Goal: Transaction & Acquisition: Subscribe to service/newsletter

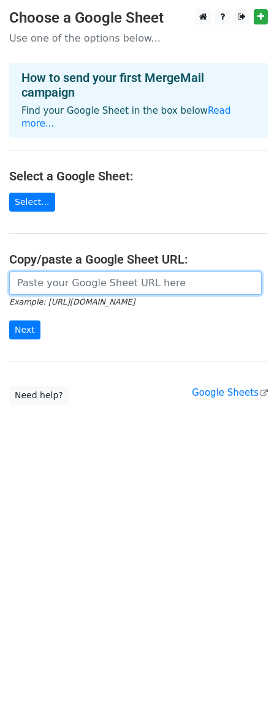
drag, startPoint x: 45, startPoint y: 275, endPoint x: 146, endPoint y: 263, distance: 101.7
click at [146, 272] on input "url" at bounding box center [135, 283] width 252 height 23
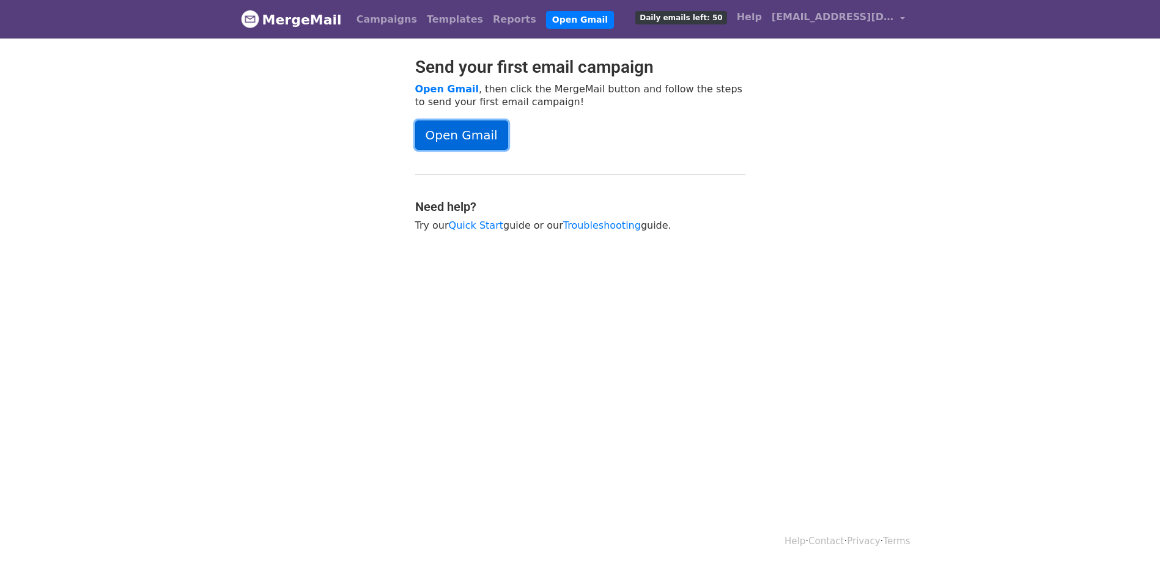
click at [419, 143] on link "Open Gmail" at bounding box center [461, 135] width 93 height 29
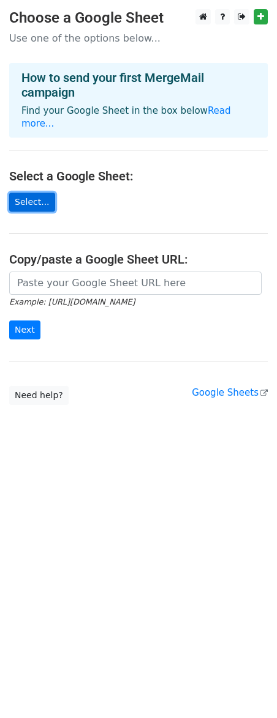
click at [27, 193] on link "Select..." at bounding box center [32, 202] width 46 height 19
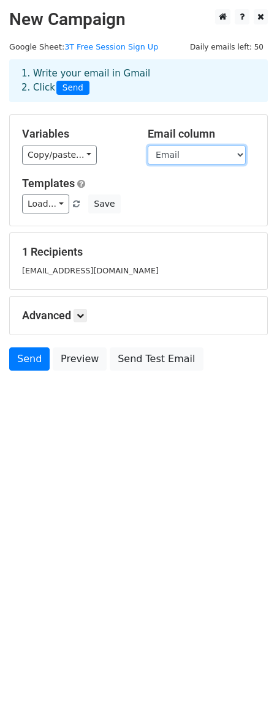
click at [202, 164] on select "Timestamp First Name Last Name Email Phone number School Grade Level Select the…" at bounding box center [196, 155] width 98 height 19
click at [147, 146] on select "Timestamp First Name Last Name Email Phone number School Grade Level Select the…" at bounding box center [196, 155] width 98 height 19
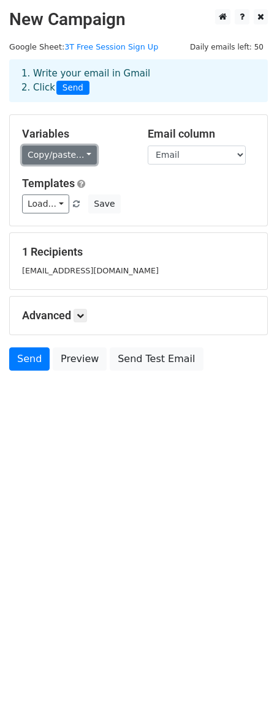
click at [70, 152] on link "Copy/paste..." at bounding box center [59, 155] width 75 height 19
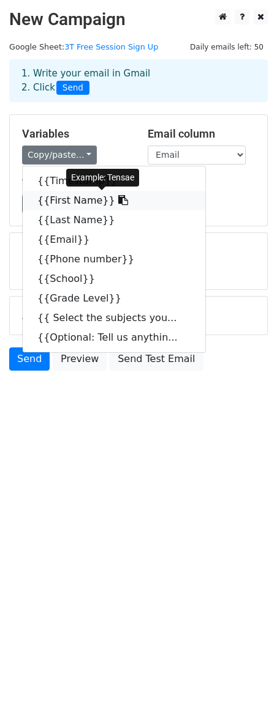
click at [72, 202] on link "{{First Name}}" at bounding box center [114, 201] width 182 height 20
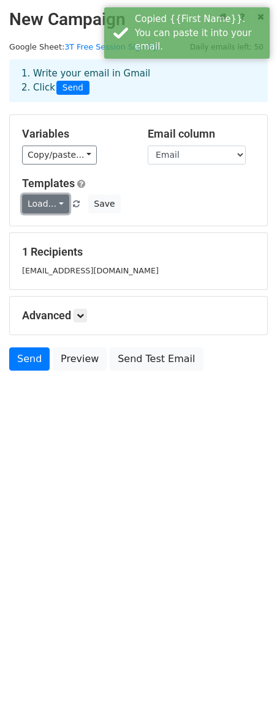
click at [49, 198] on link "Load..." at bounding box center [45, 204] width 47 height 19
click at [216, 256] on h5 "1 Recipients" at bounding box center [138, 251] width 232 height 13
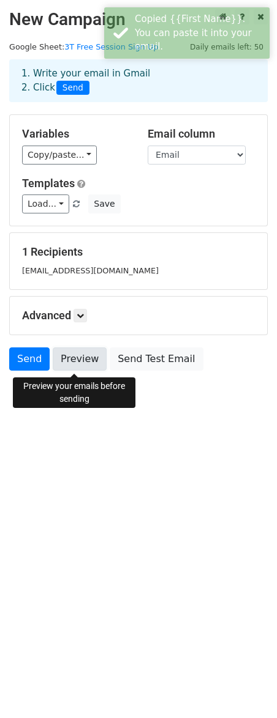
click at [76, 367] on link "Preview" at bounding box center [80, 358] width 54 height 23
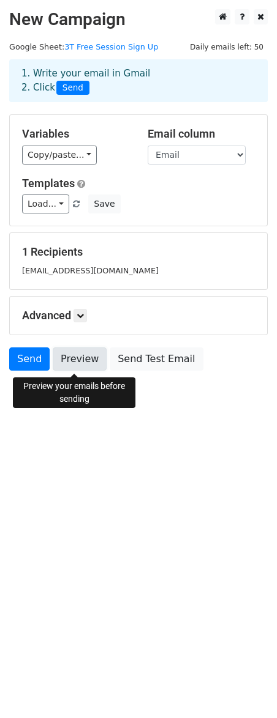
click at [87, 363] on link "Preview" at bounding box center [80, 358] width 54 height 23
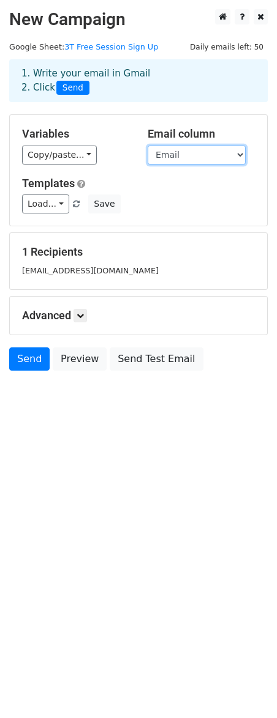
click at [162, 157] on select "Timestamp First Name Last Name Email Phone number School Grade Level Select the…" at bounding box center [196, 155] width 98 height 19
click at [157, 155] on select "Timestamp First Name Last Name Email Phone number School Grade Level Select the…" at bounding box center [196, 155] width 98 height 19
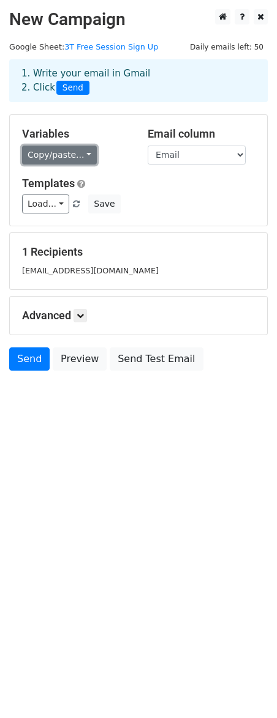
click at [70, 157] on link "Copy/paste..." at bounding box center [59, 155] width 75 height 19
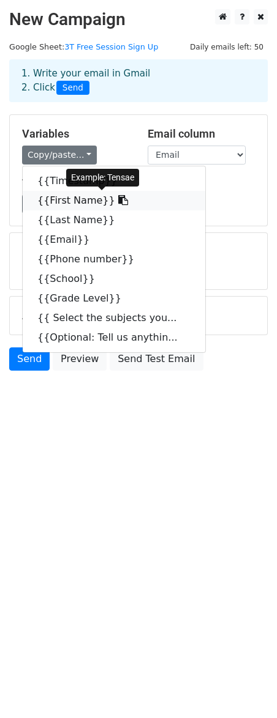
click at [75, 202] on link "{{First Name}}" at bounding box center [114, 201] width 182 height 20
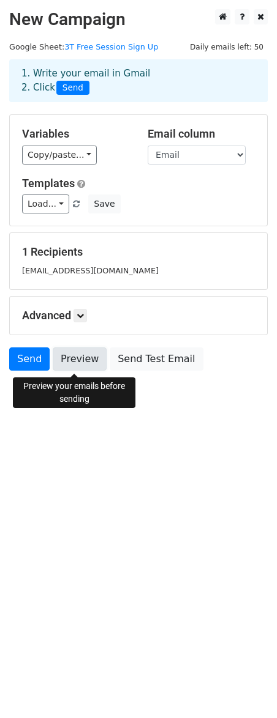
click at [72, 357] on link "Preview" at bounding box center [80, 358] width 54 height 23
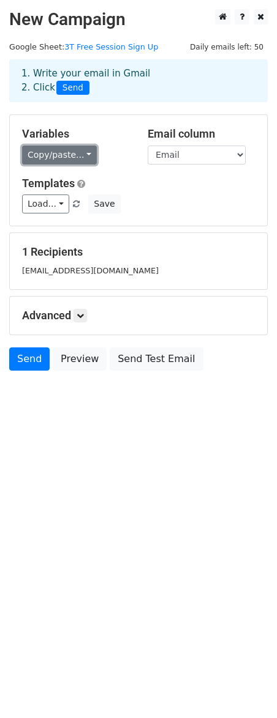
click at [73, 153] on link "Copy/paste..." at bounding box center [59, 155] width 75 height 19
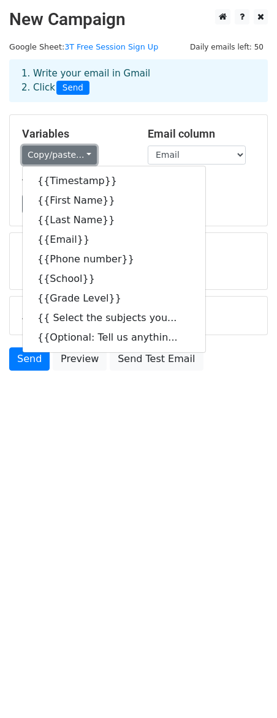
click at [73, 153] on link "Copy/paste..." at bounding box center [59, 155] width 75 height 19
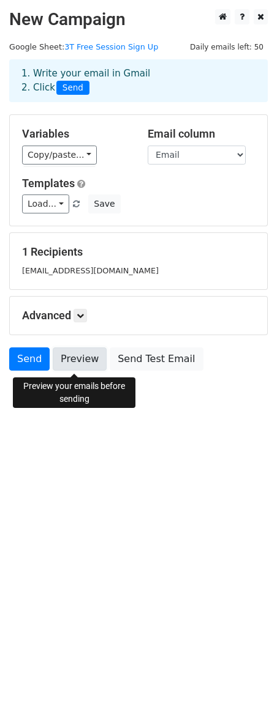
click at [67, 363] on link "Preview" at bounding box center [80, 358] width 54 height 23
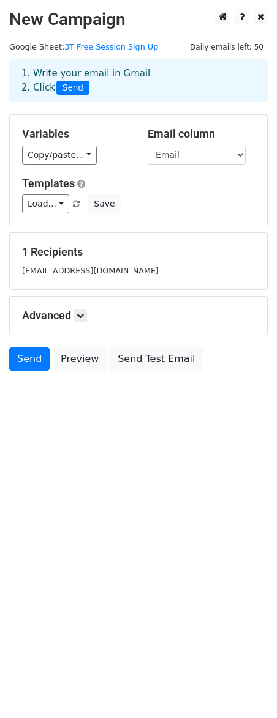
click at [75, 319] on h5 "Advanced" at bounding box center [138, 315] width 232 height 13
click at [80, 319] on icon at bounding box center [79, 315] width 7 height 7
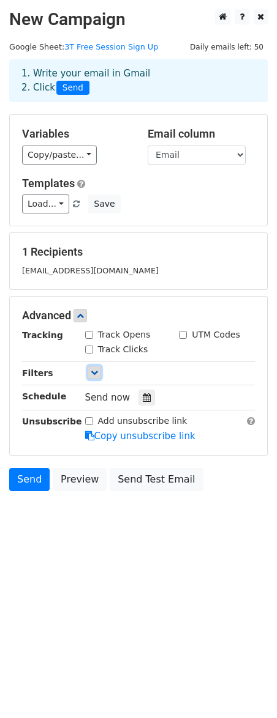
click at [93, 376] on icon at bounding box center [94, 372] width 7 height 7
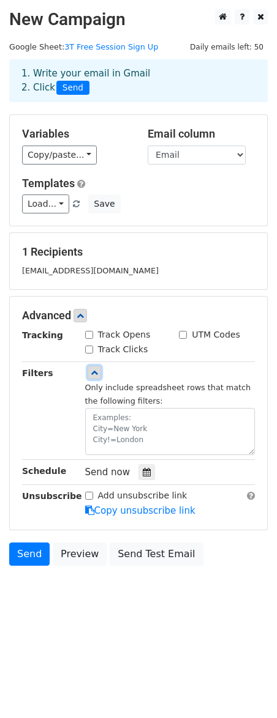
click at [92, 376] on icon at bounding box center [94, 372] width 7 height 7
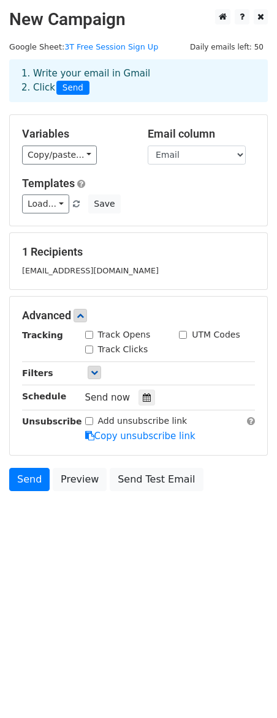
click at [86, 349] on input "Track Clicks" at bounding box center [89, 350] width 8 height 8
checkbox input "true"
click at [87, 339] on input "Track Opens" at bounding box center [89, 335] width 8 height 8
checkbox input "true"
click at [182, 336] on input "UTM Codes" at bounding box center [183, 335] width 8 height 8
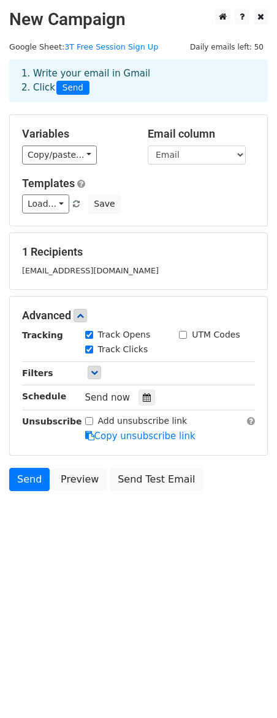
checkbox input "true"
click at [143, 399] on icon at bounding box center [147, 397] width 8 height 9
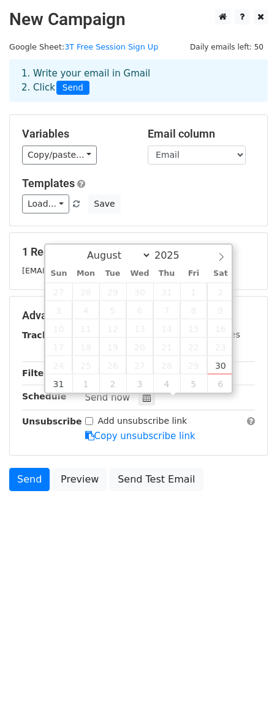
click at [172, 209] on div "Load... No templates saved Save" at bounding box center [138, 204] width 251 height 19
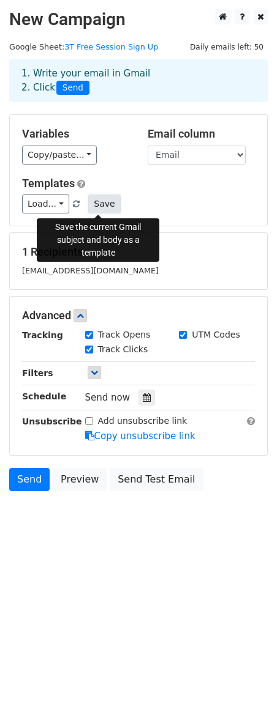
click at [92, 204] on button "Save" at bounding box center [104, 204] width 32 height 19
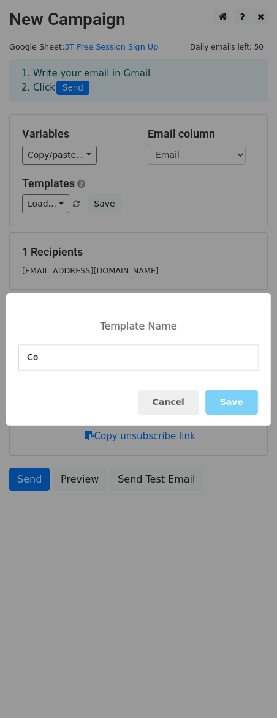
type input "C"
type input "R"
type input "Free Session Booking Template"
click at [236, 397] on button "Save" at bounding box center [231, 402] width 53 height 25
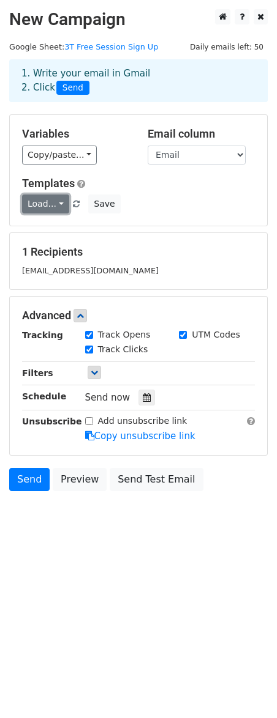
click at [53, 207] on link "Load..." at bounding box center [45, 204] width 47 height 19
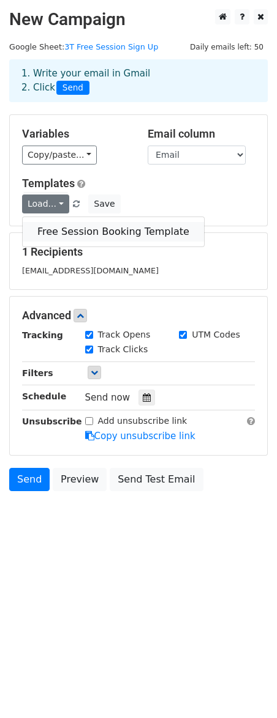
click at [65, 231] on link "Free Session Booking Template" at bounding box center [113, 232] width 181 height 20
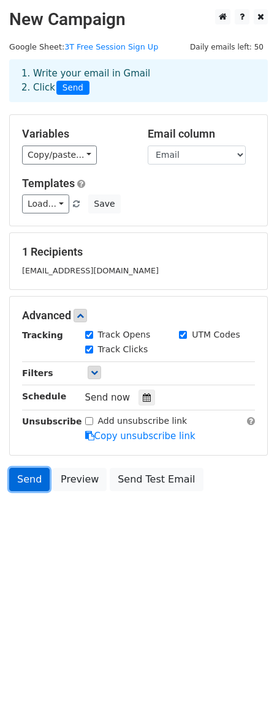
click at [28, 483] on link "Send" at bounding box center [29, 479] width 40 height 23
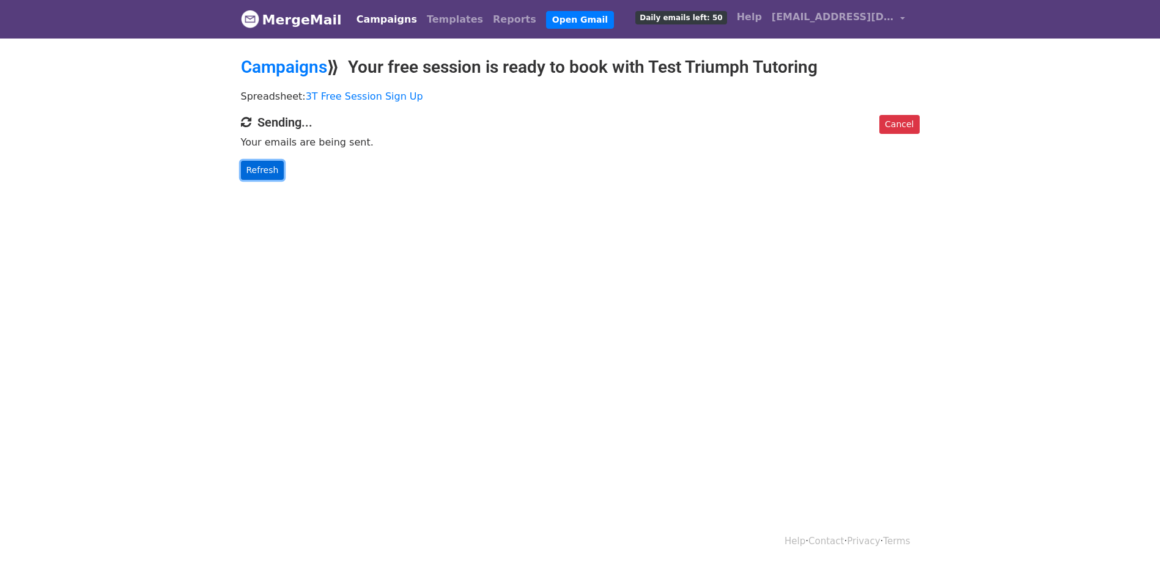
click at [268, 169] on link "Refresh" at bounding box center [262, 170] width 43 height 19
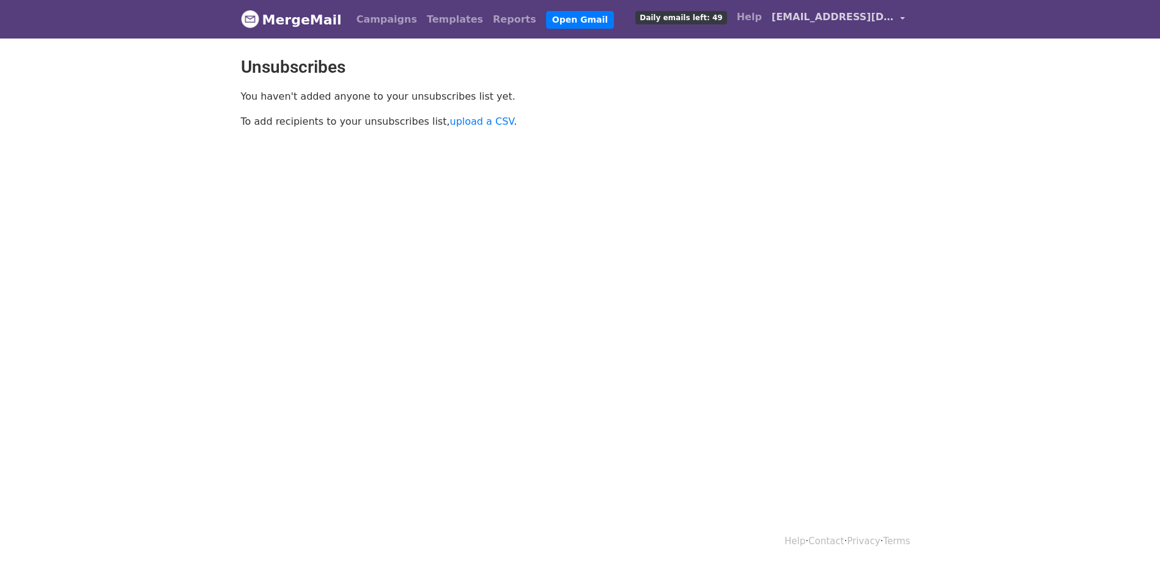
click at [851, 18] on span "[EMAIL_ADDRESS][DOMAIN_NAME]" at bounding box center [833, 17] width 122 height 15
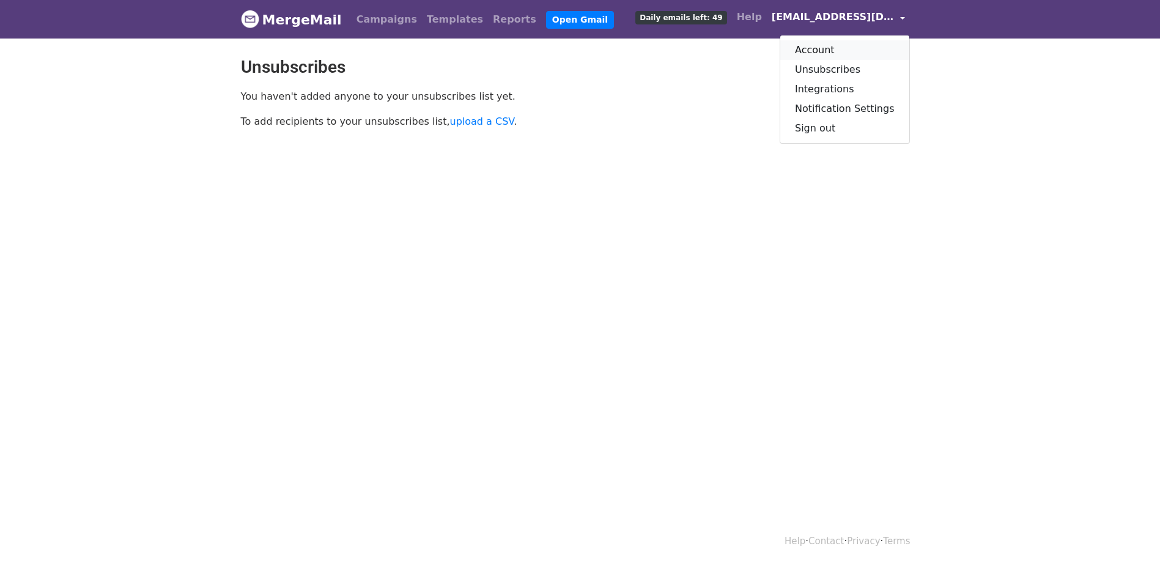
click at [830, 49] on link "Account" at bounding box center [845, 50] width 129 height 20
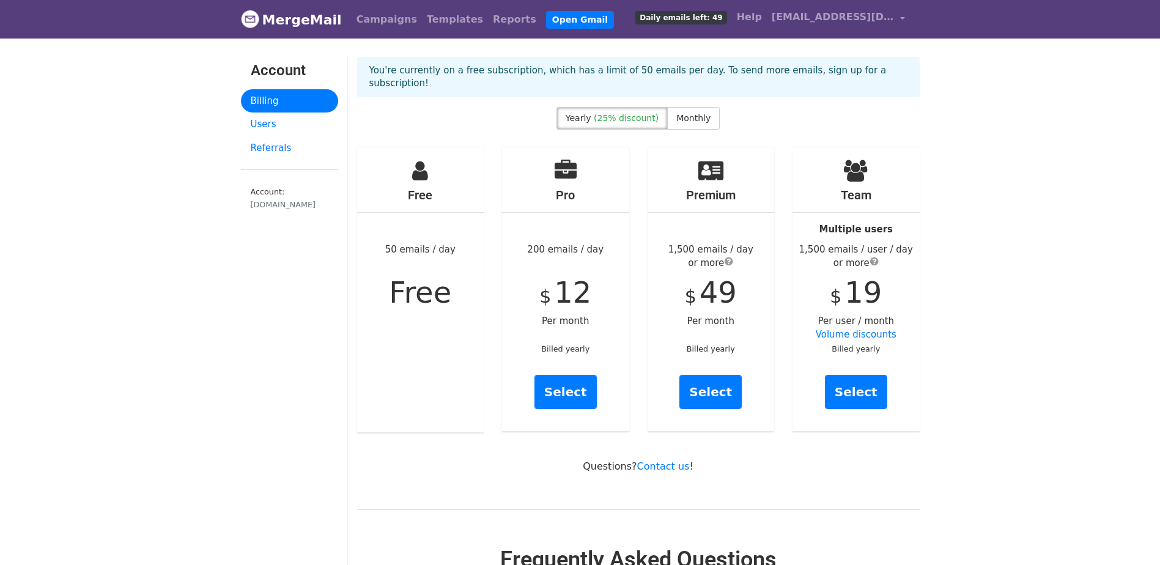
click at [268, 193] on small "Account: testtriumph.com" at bounding box center [290, 198] width 78 height 23
click at [259, 124] on link "Users" at bounding box center [289, 125] width 97 height 24
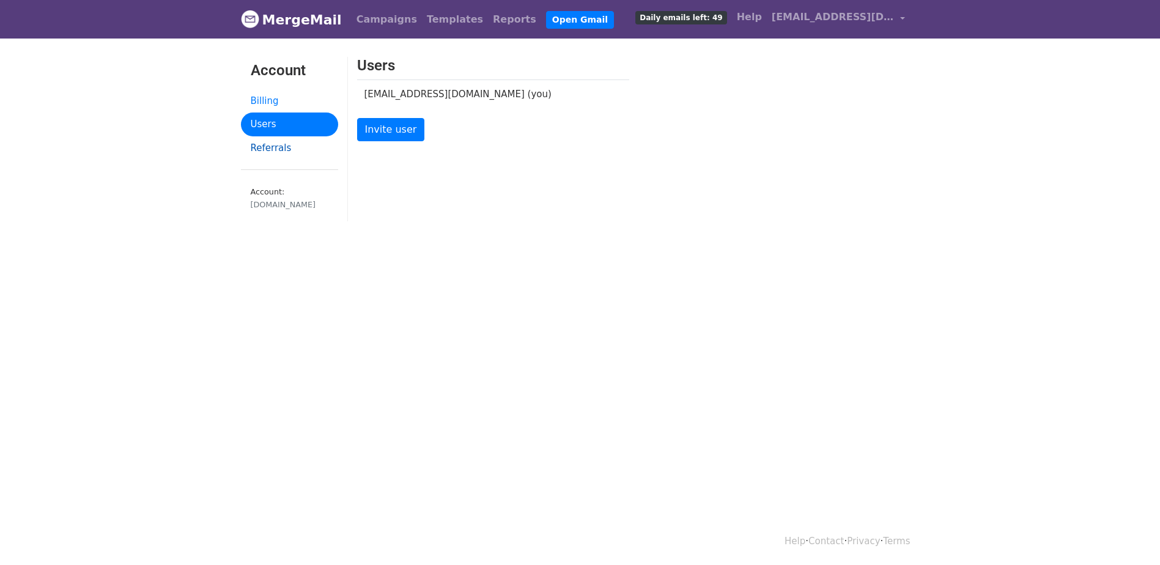
click at [273, 147] on link "Referrals" at bounding box center [289, 148] width 97 height 24
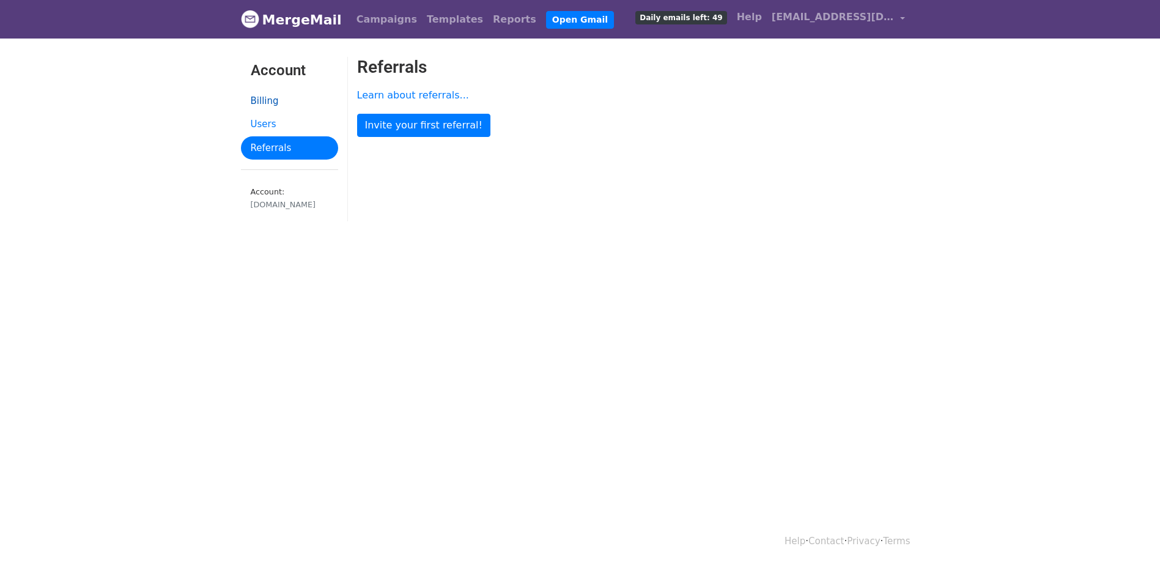
click at [278, 98] on link "Billing" at bounding box center [289, 101] width 97 height 24
